Goal: Task Accomplishment & Management: Manage account settings

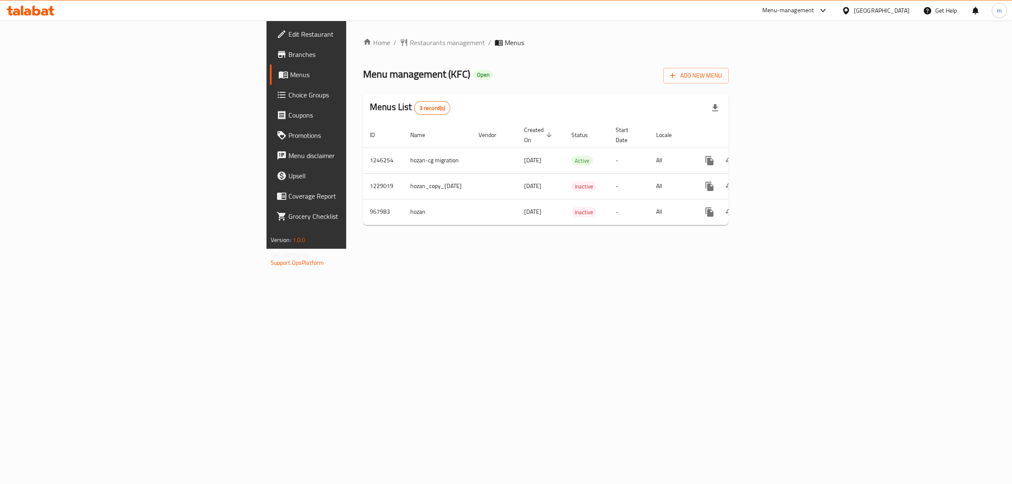
click at [288, 53] on span "Branches" at bounding box center [358, 54] width 140 height 10
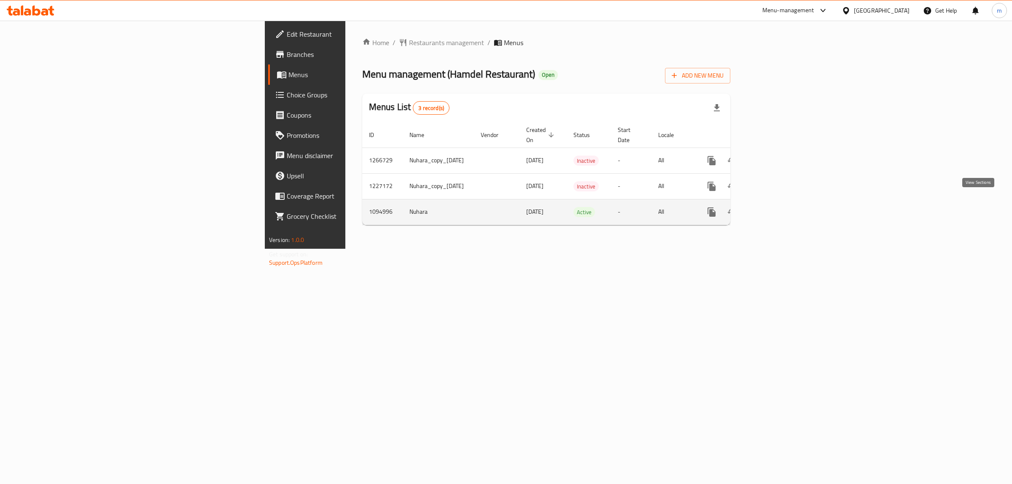
click at [778, 207] on icon "enhanced table" at bounding box center [772, 212] width 10 height 10
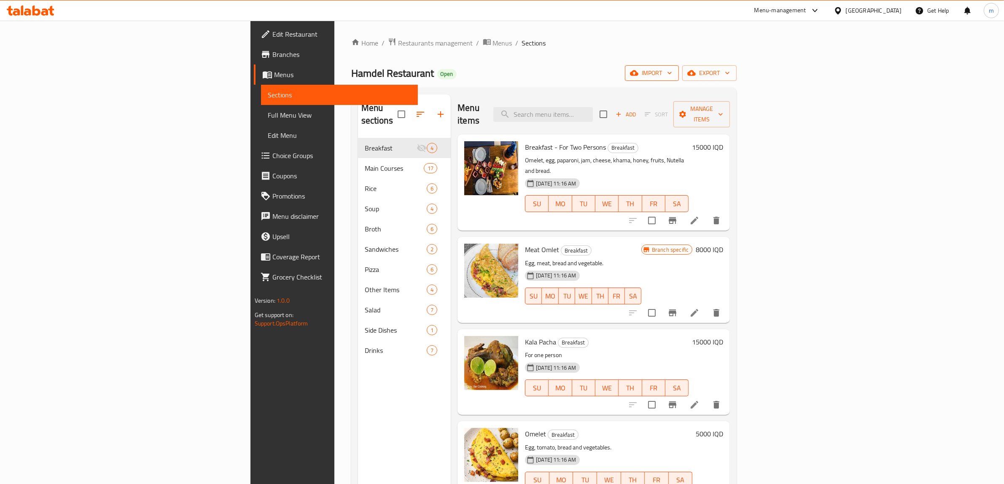
click at [672, 75] on span "import" at bounding box center [652, 73] width 40 height 11
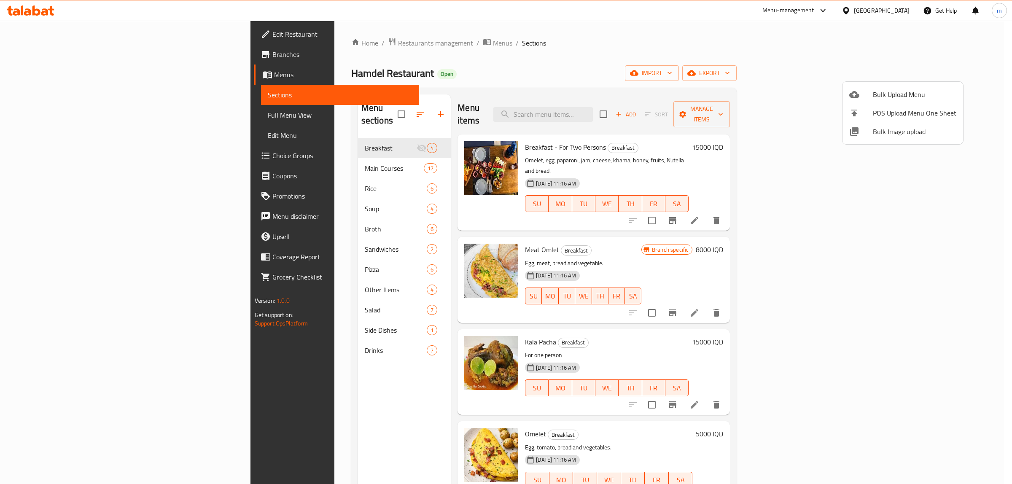
click at [858, 67] on div at bounding box center [506, 242] width 1012 height 484
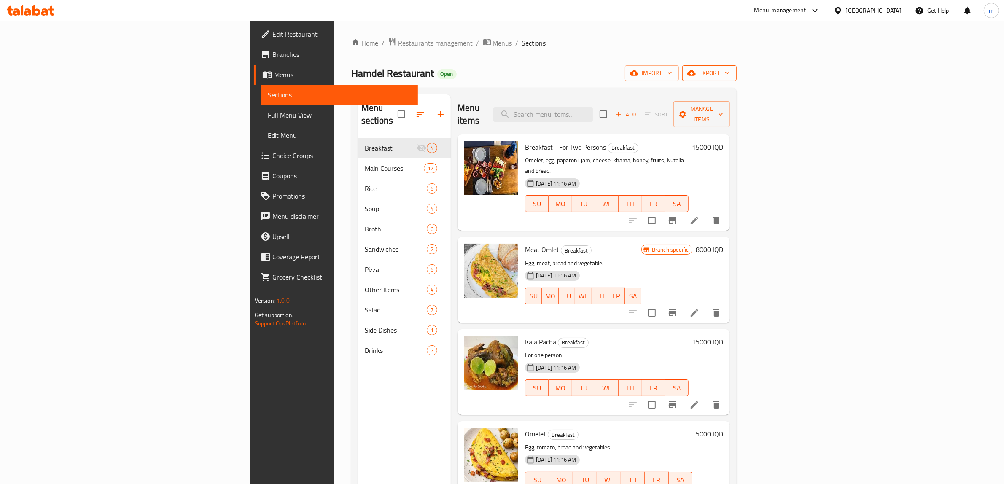
click at [730, 73] on span "export" at bounding box center [709, 73] width 41 height 11
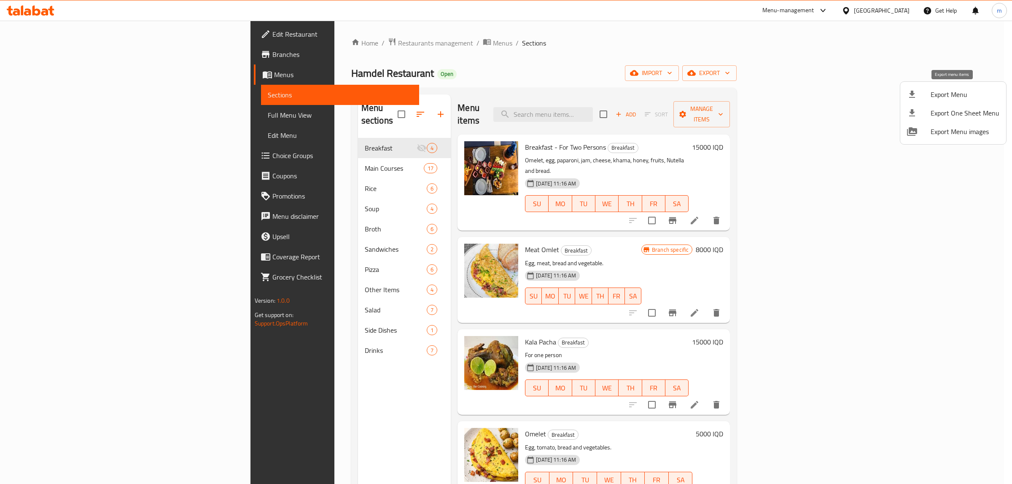
click at [987, 95] on span "Export Menu" at bounding box center [965, 94] width 69 height 10
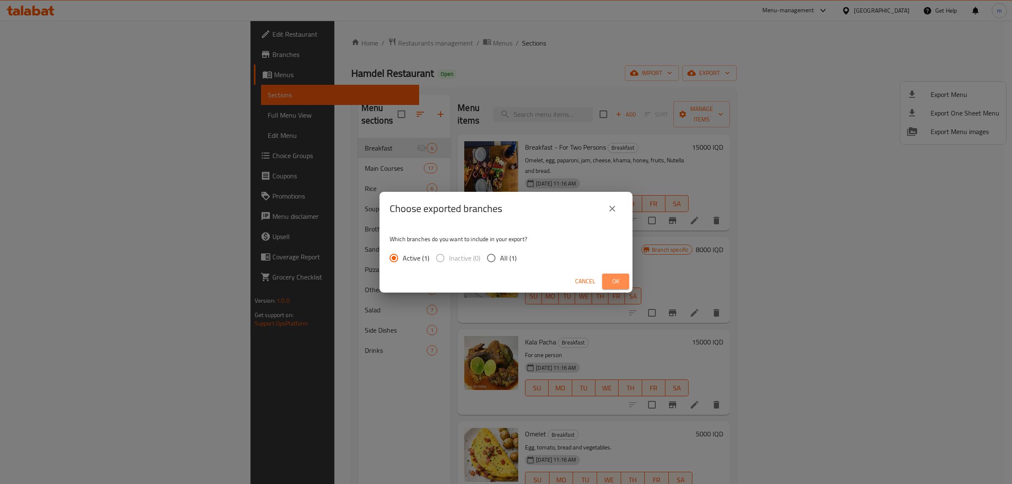
click at [612, 282] on span "Ok" at bounding box center [615, 281] width 13 height 11
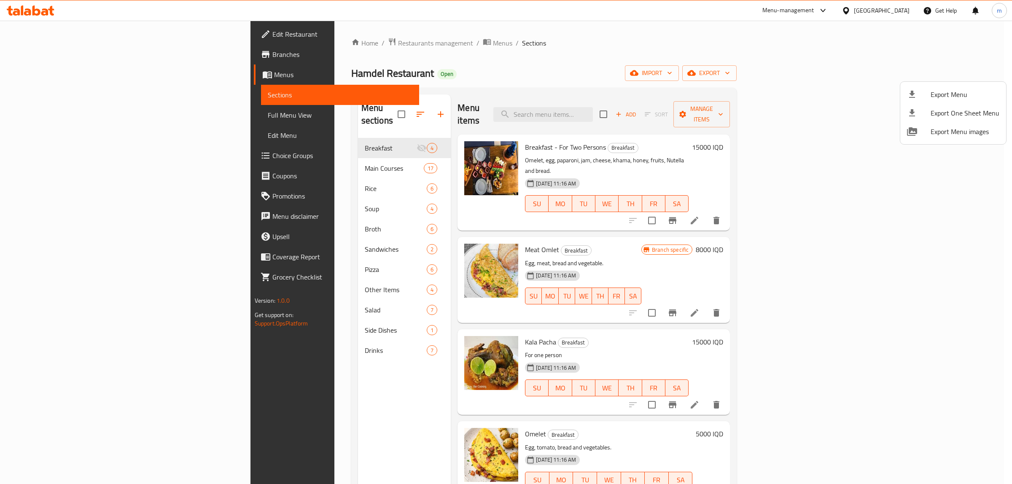
click at [289, 43] on div at bounding box center [506, 242] width 1012 height 484
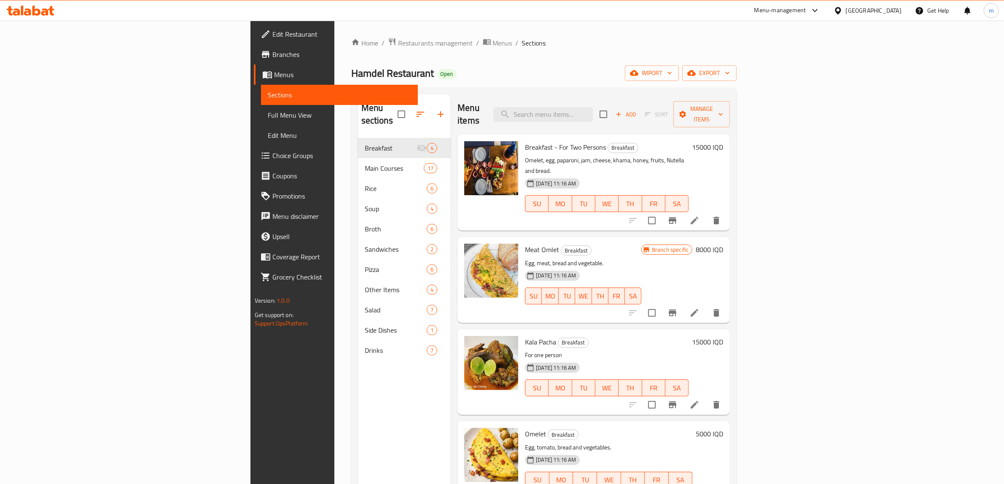
click at [398, 43] on span "Restaurants management" at bounding box center [435, 43] width 75 height 10
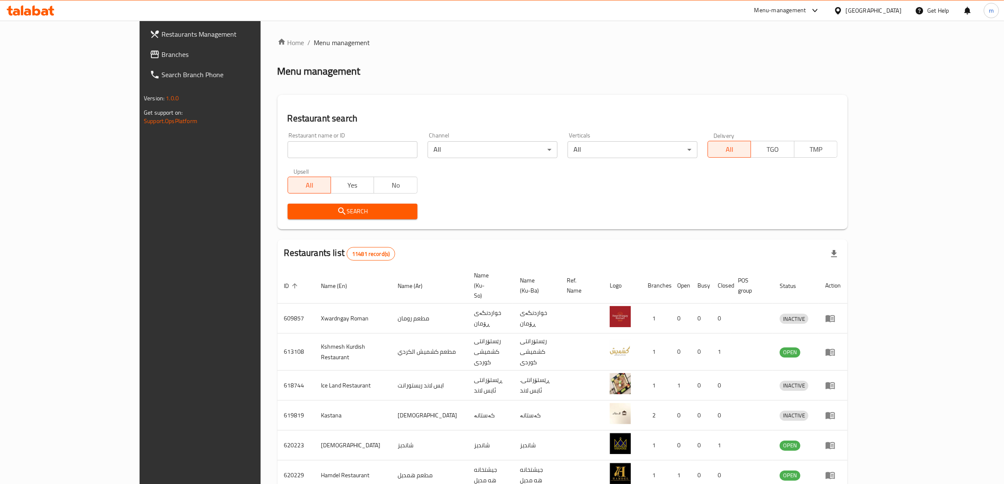
click at [161, 56] on span "Branches" at bounding box center [230, 54] width 139 height 10
